Goal: Task Accomplishment & Management: Use online tool/utility

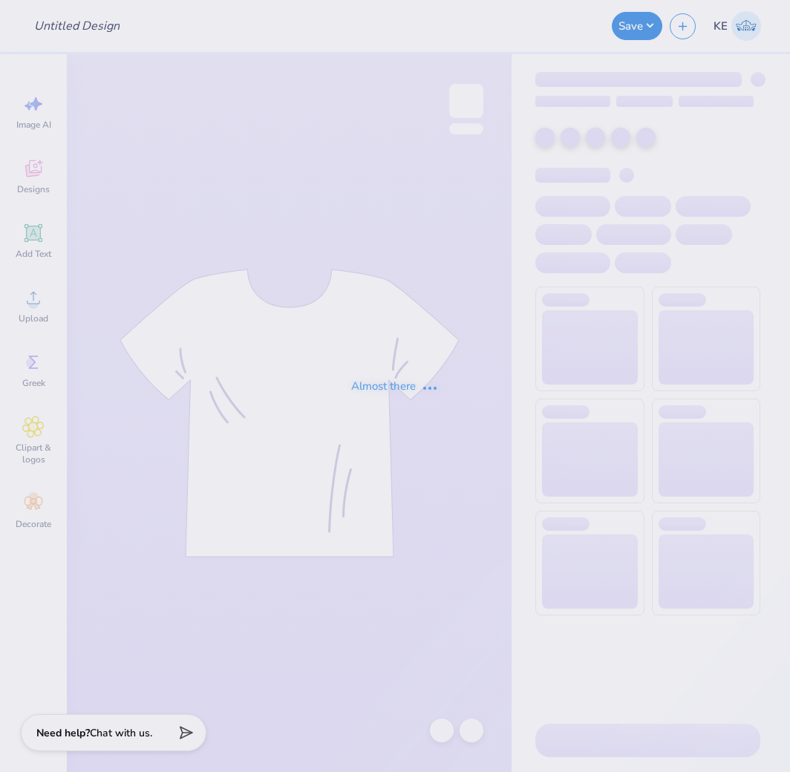
type input "[PERSON_NAME] : [PERSON_NAME][GEOGRAPHIC_DATA][US_STATE]"
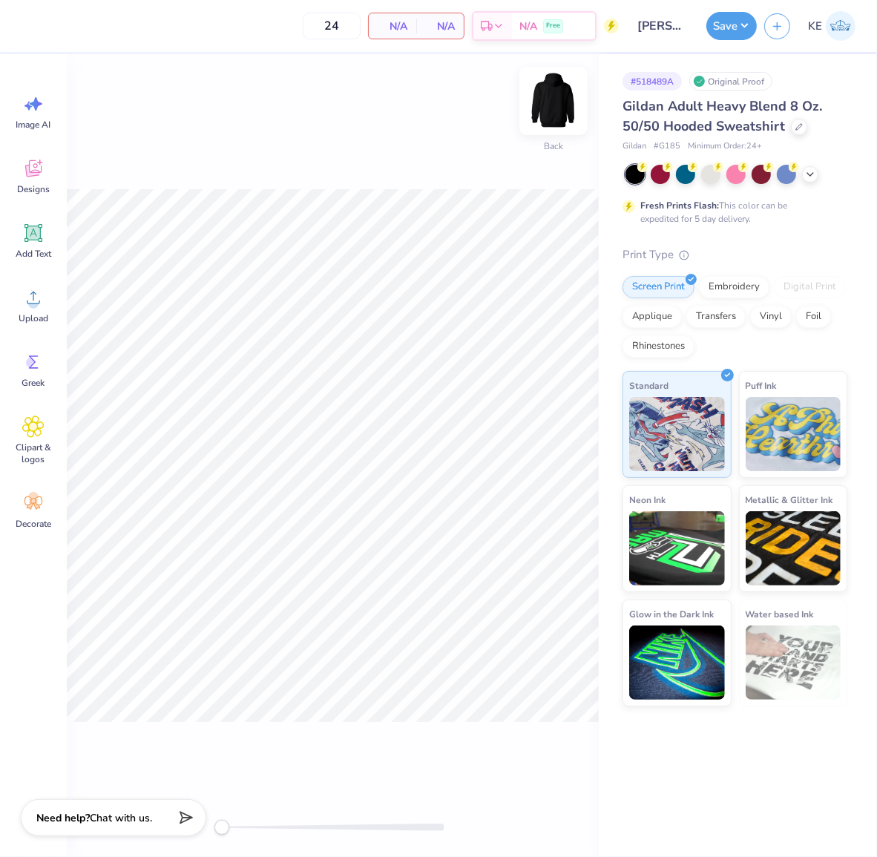
click at [552, 101] on img at bounding box center [553, 100] width 59 height 59
click at [41, 306] on icon at bounding box center [33, 298] width 22 height 22
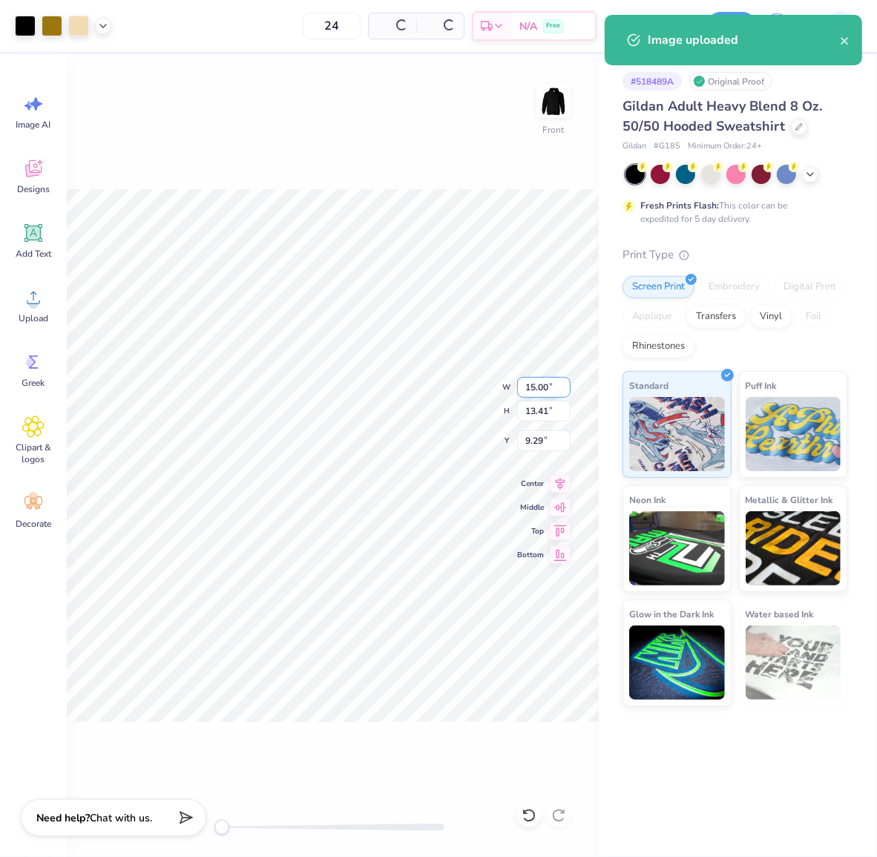
click at [535, 387] on input "15.00" at bounding box center [543, 387] width 53 height 21
type input "12.50"
type input "11.18"
click at [537, 442] on input "10.41" at bounding box center [543, 441] width 53 height 21
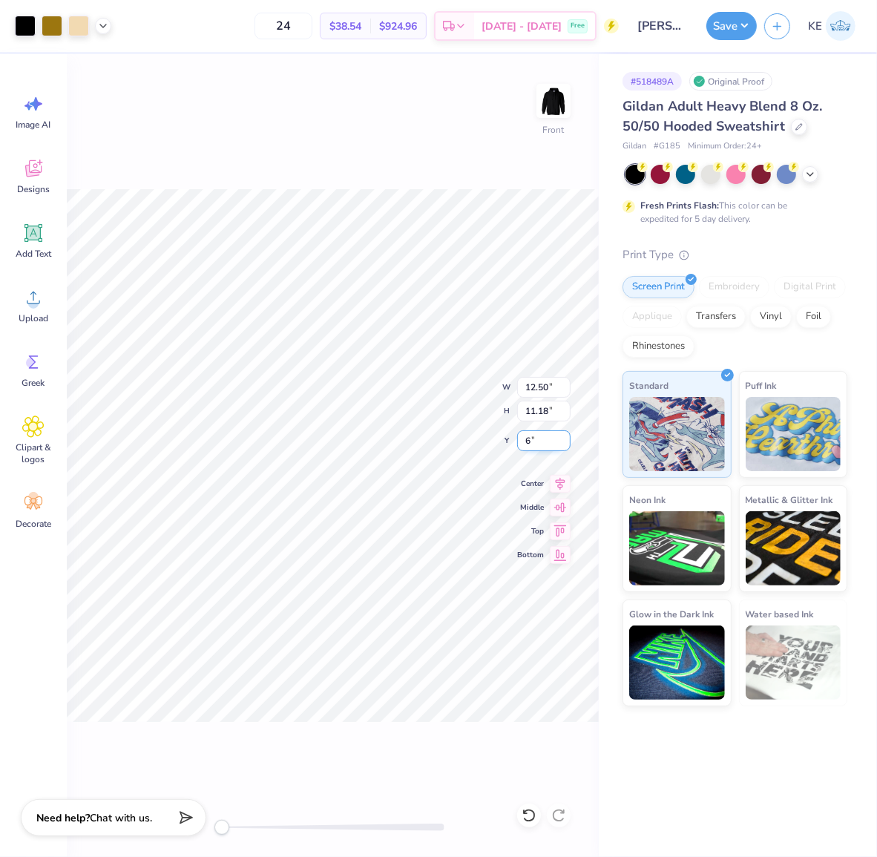
type input "6"
click at [738, 21] on button "Save" at bounding box center [732, 24] width 50 height 28
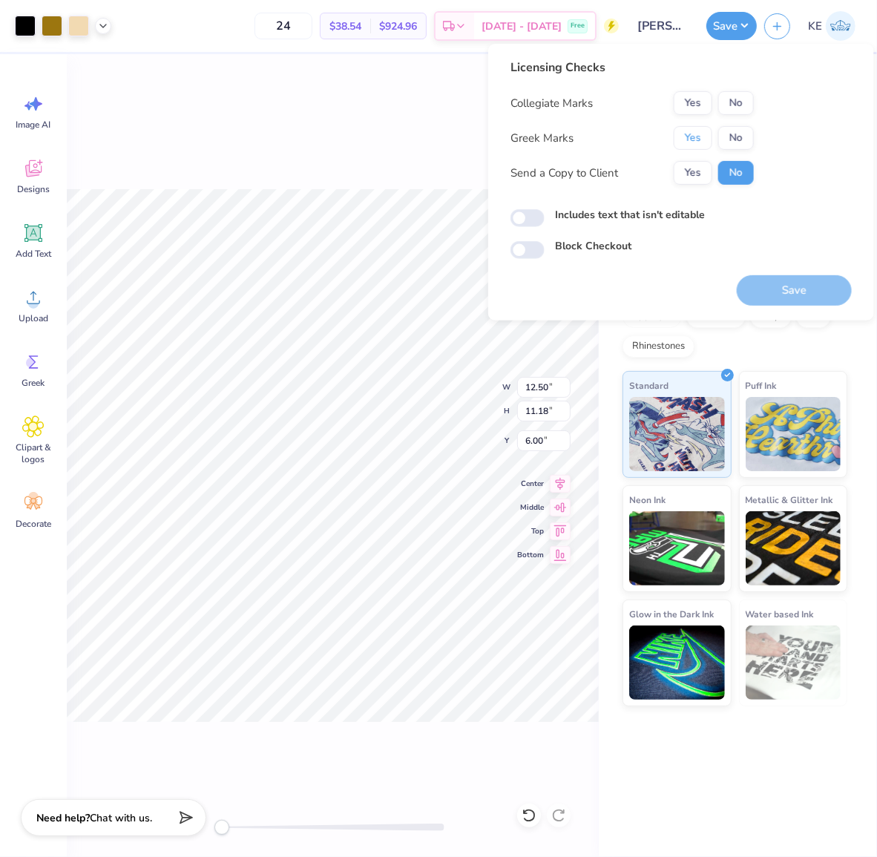
drag, startPoint x: 709, startPoint y: 139, endPoint x: 707, endPoint y: 123, distance: 15.7
click at [709, 139] on button "Yes" at bounding box center [693, 138] width 39 height 24
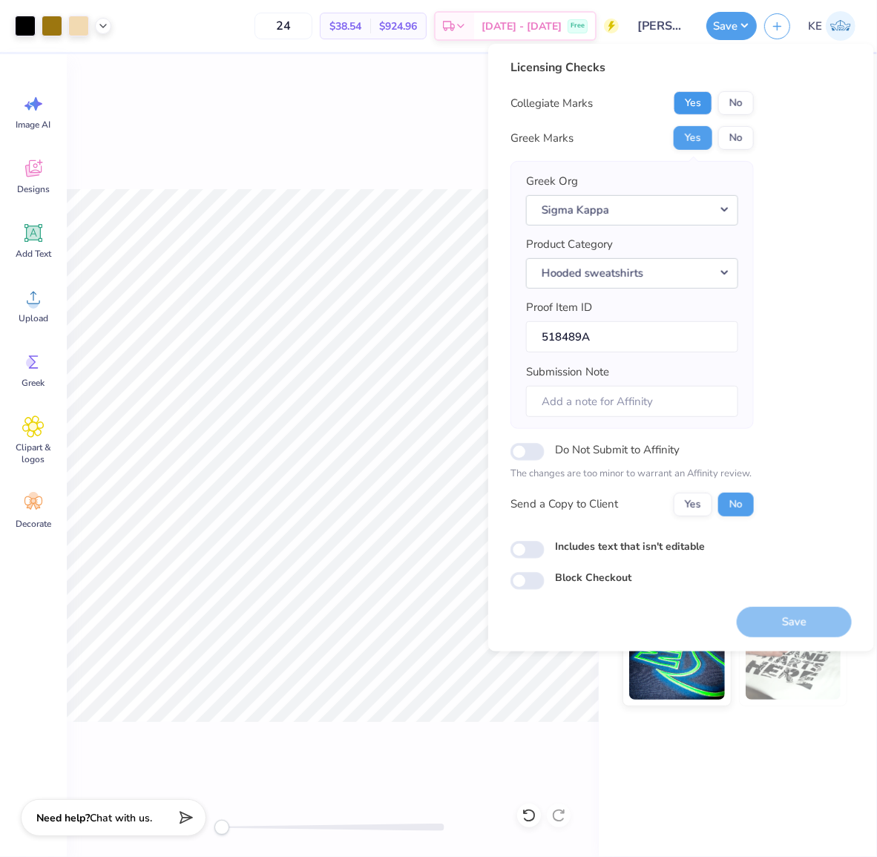
click at [696, 99] on button "Yes" at bounding box center [693, 103] width 39 height 24
click at [789, 621] on button "Save" at bounding box center [794, 621] width 115 height 30
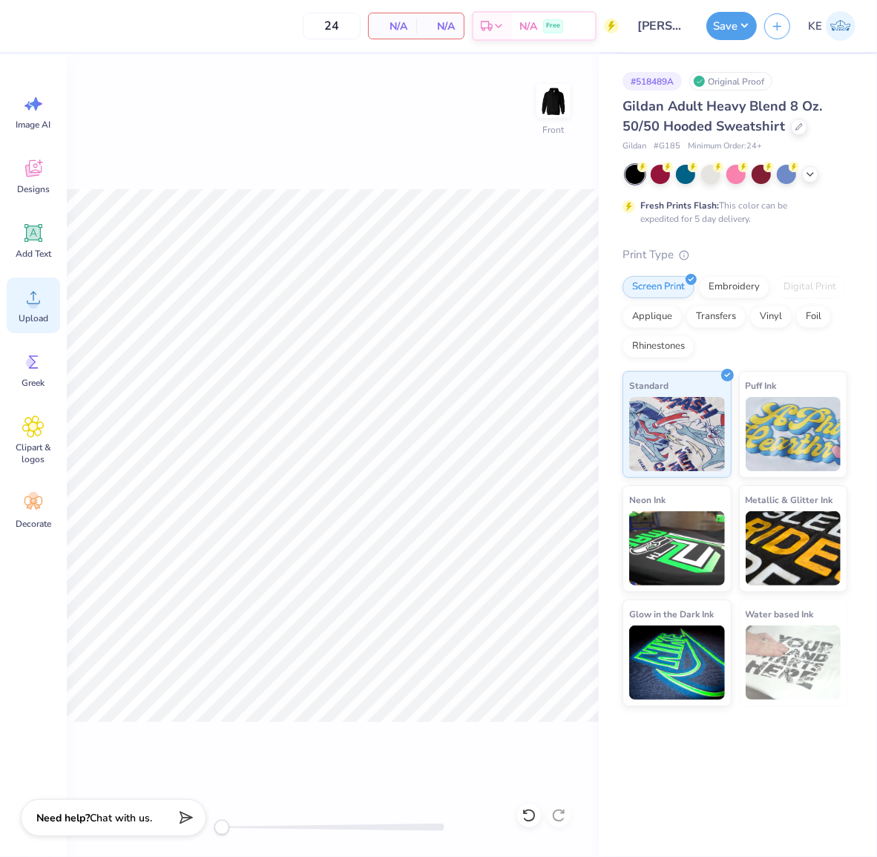
click at [42, 300] on icon at bounding box center [33, 298] width 22 height 22
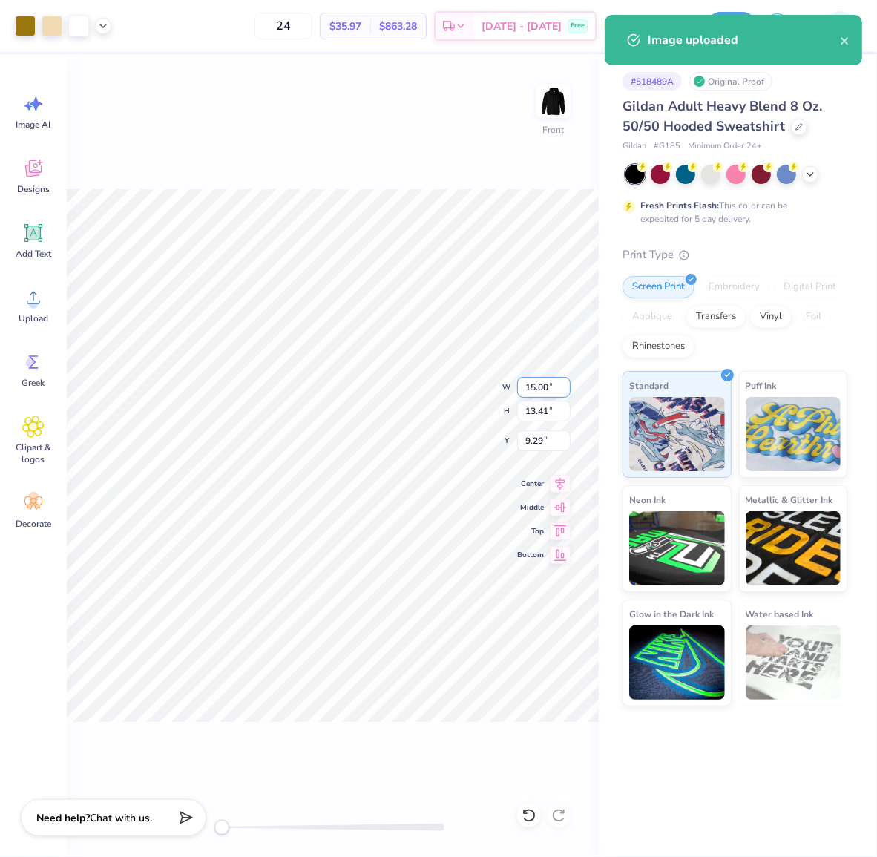
click at [533, 377] on input "15.00" at bounding box center [543, 387] width 53 height 21
type input "12.50"
type input "11.18"
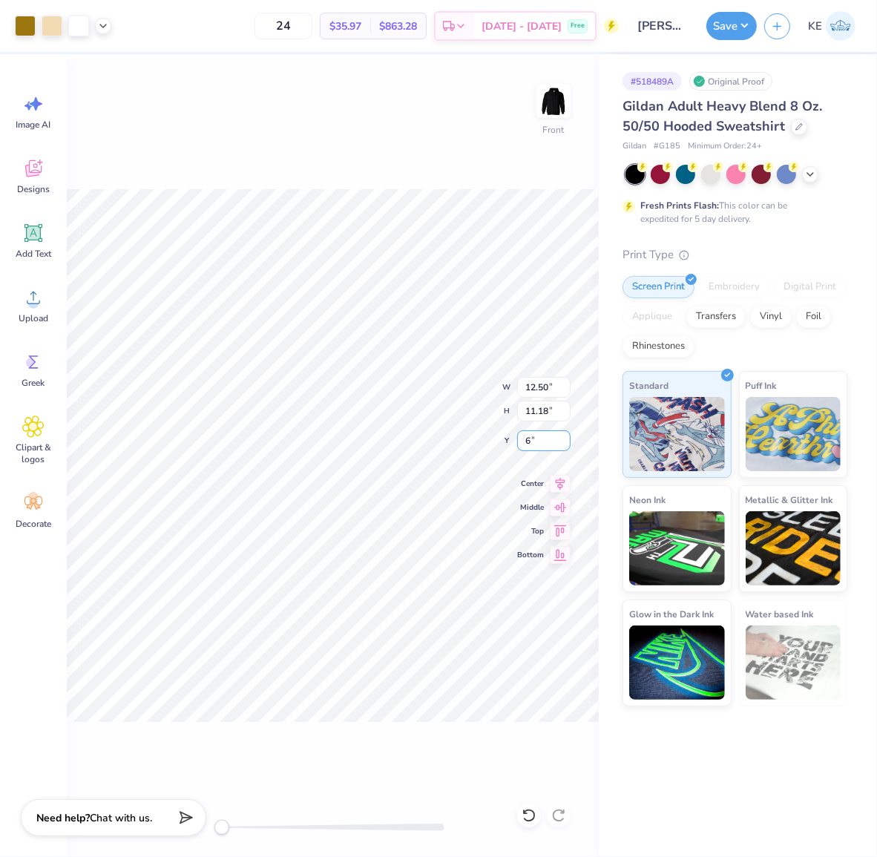
type input "6"
click at [728, 32] on button "Save" at bounding box center [732, 24] width 50 height 28
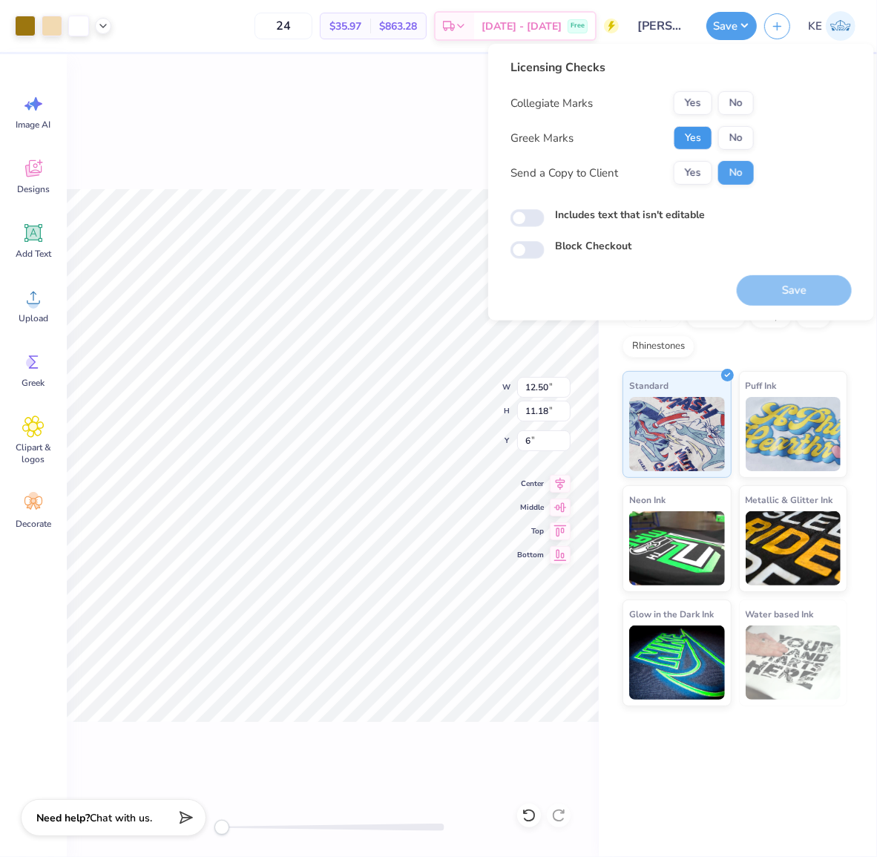
click at [687, 136] on button "Yes" at bounding box center [693, 138] width 39 height 24
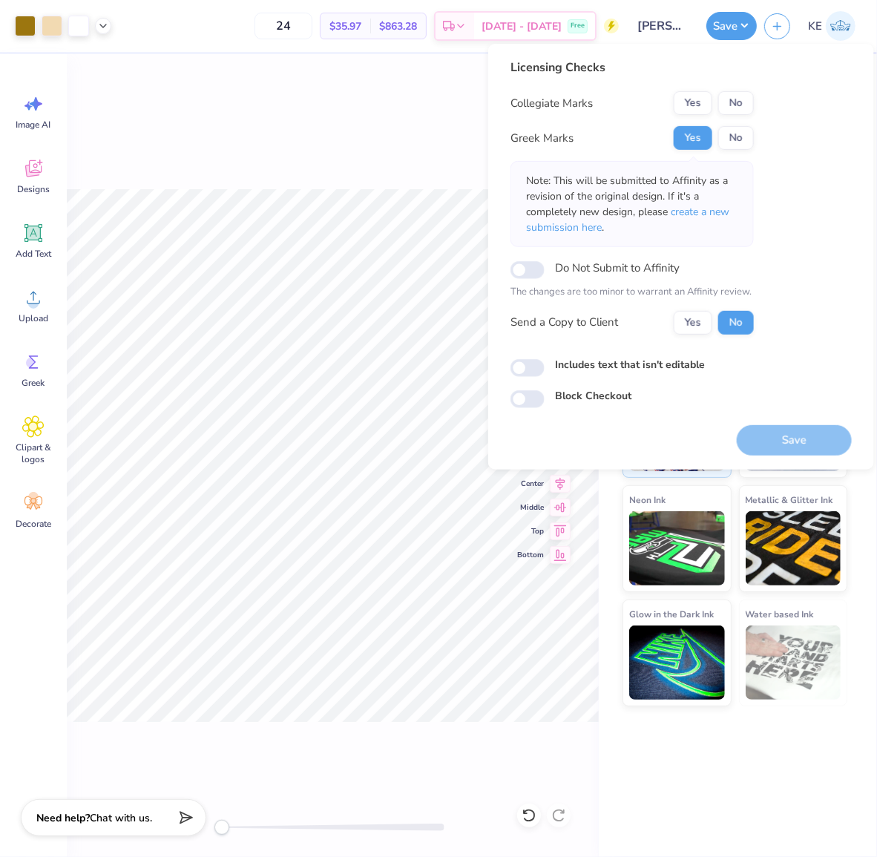
click at [694, 102] on button "Yes" at bounding box center [693, 103] width 39 height 24
click at [789, 442] on button "Save" at bounding box center [794, 440] width 115 height 30
click at [105, 28] on icon at bounding box center [103, 25] width 12 height 12
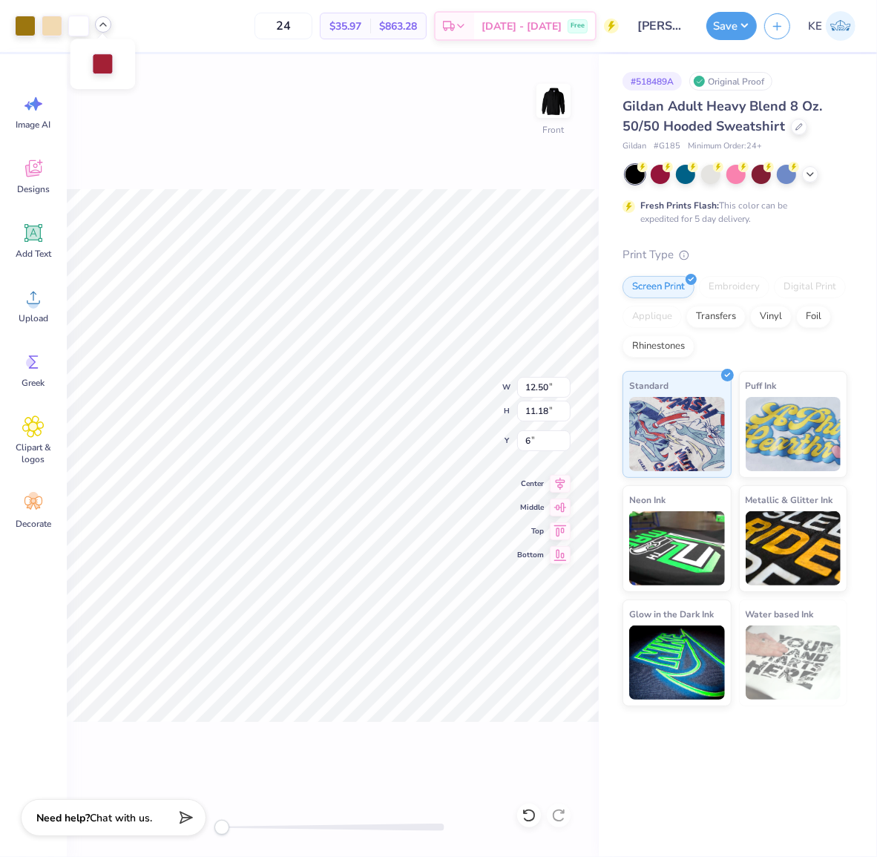
click at [100, 26] on icon at bounding box center [103, 25] width 12 height 12
click at [748, 23] on button "Save" at bounding box center [732, 24] width 50 height 28
click at [558, 480] on icon at bounding box center [560, 482] width 21 height 18
